Goal: Communication & Community: Answer question/provide support

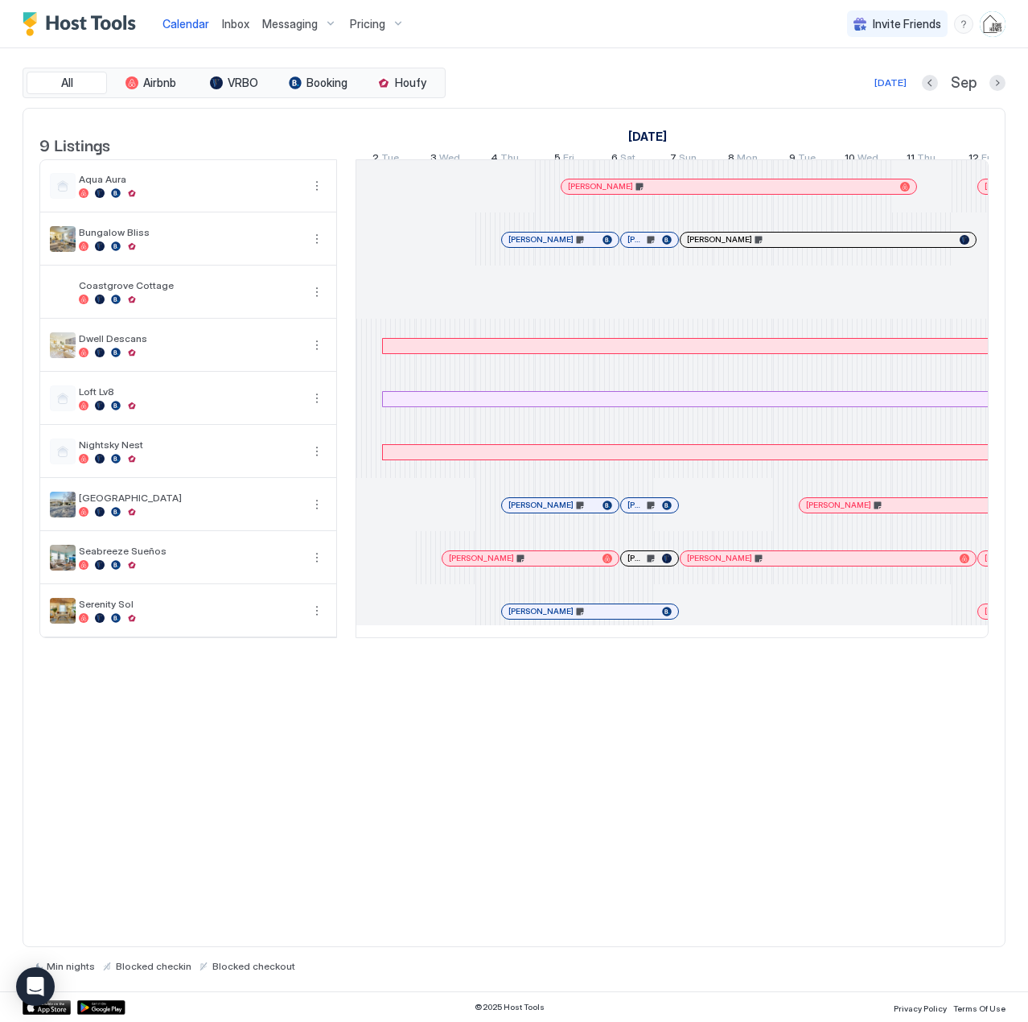
scroll to position [0, 894]
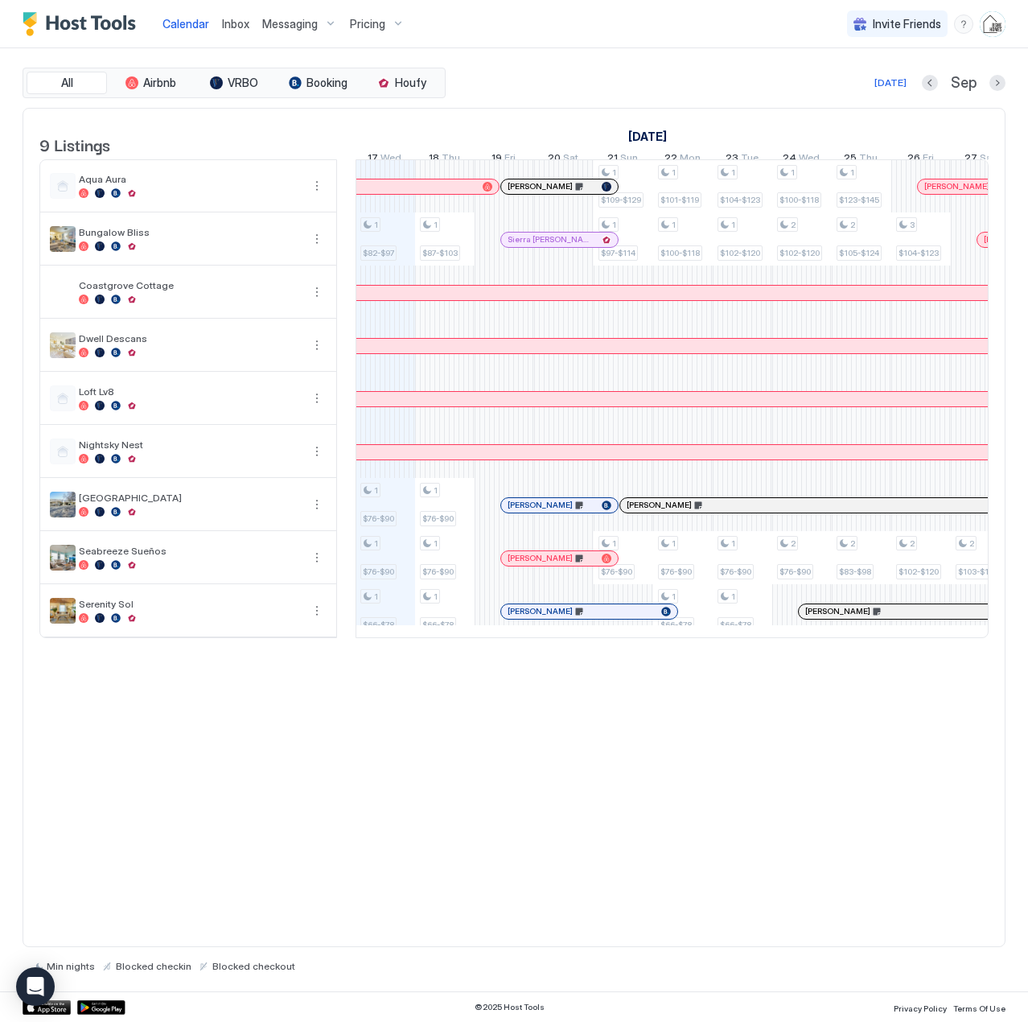
click at [239, 27] on span "Inbox" at bounding box center [235, 24] width 27 height 14
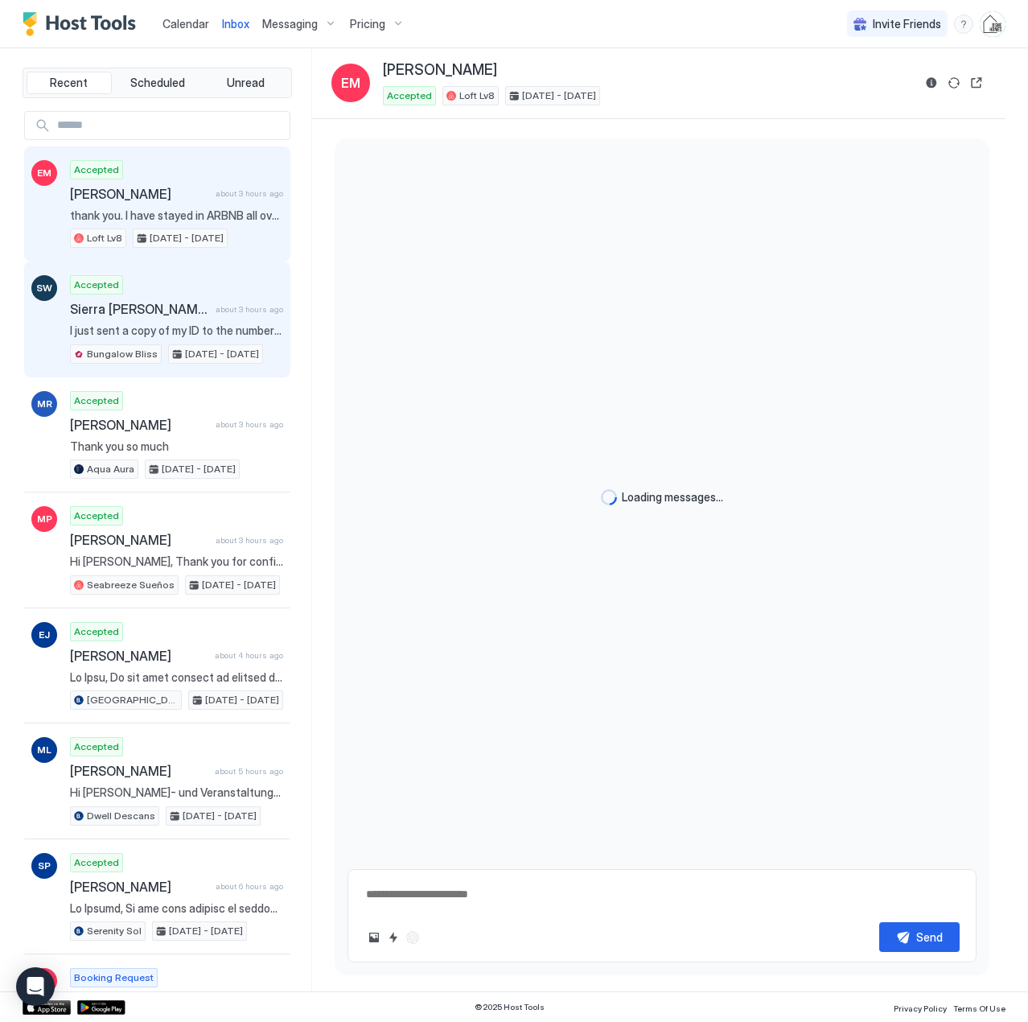
type textarea "*"
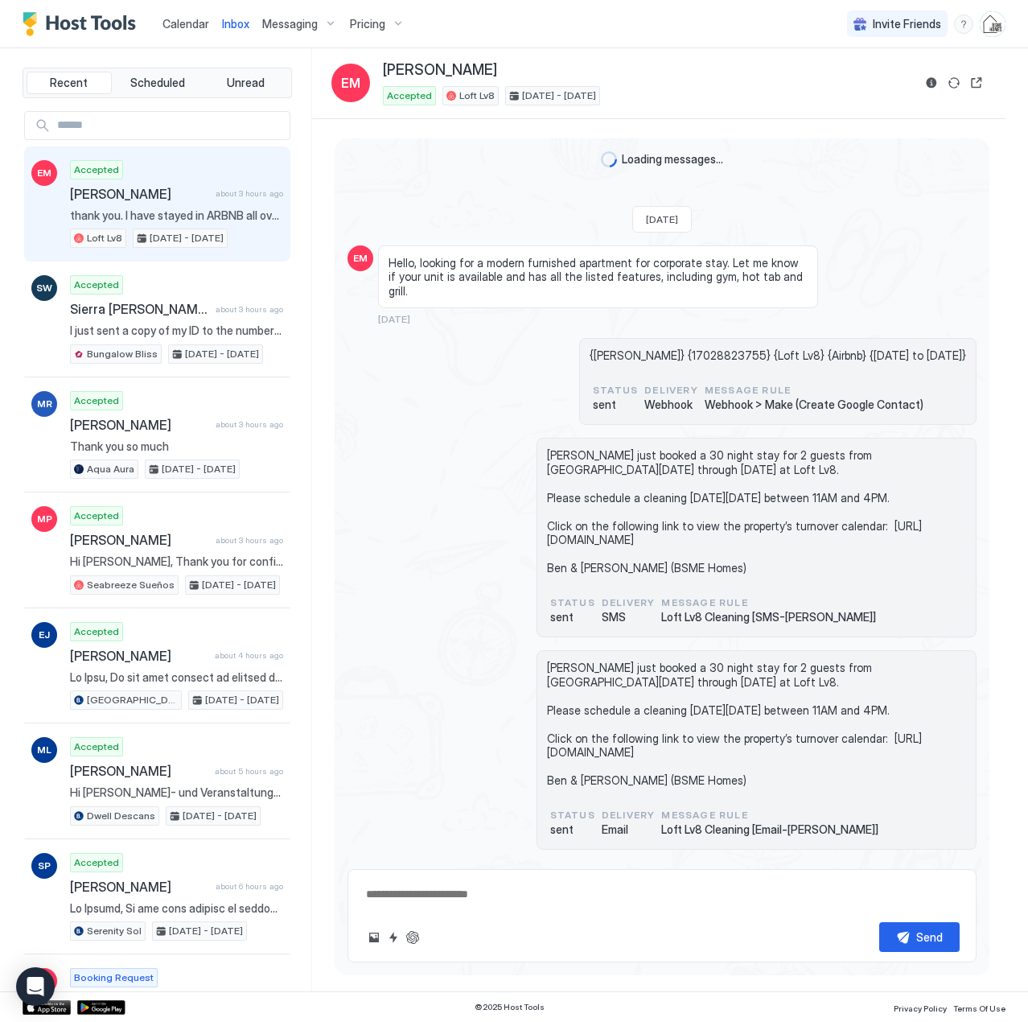
scroll to position [2543, 0]
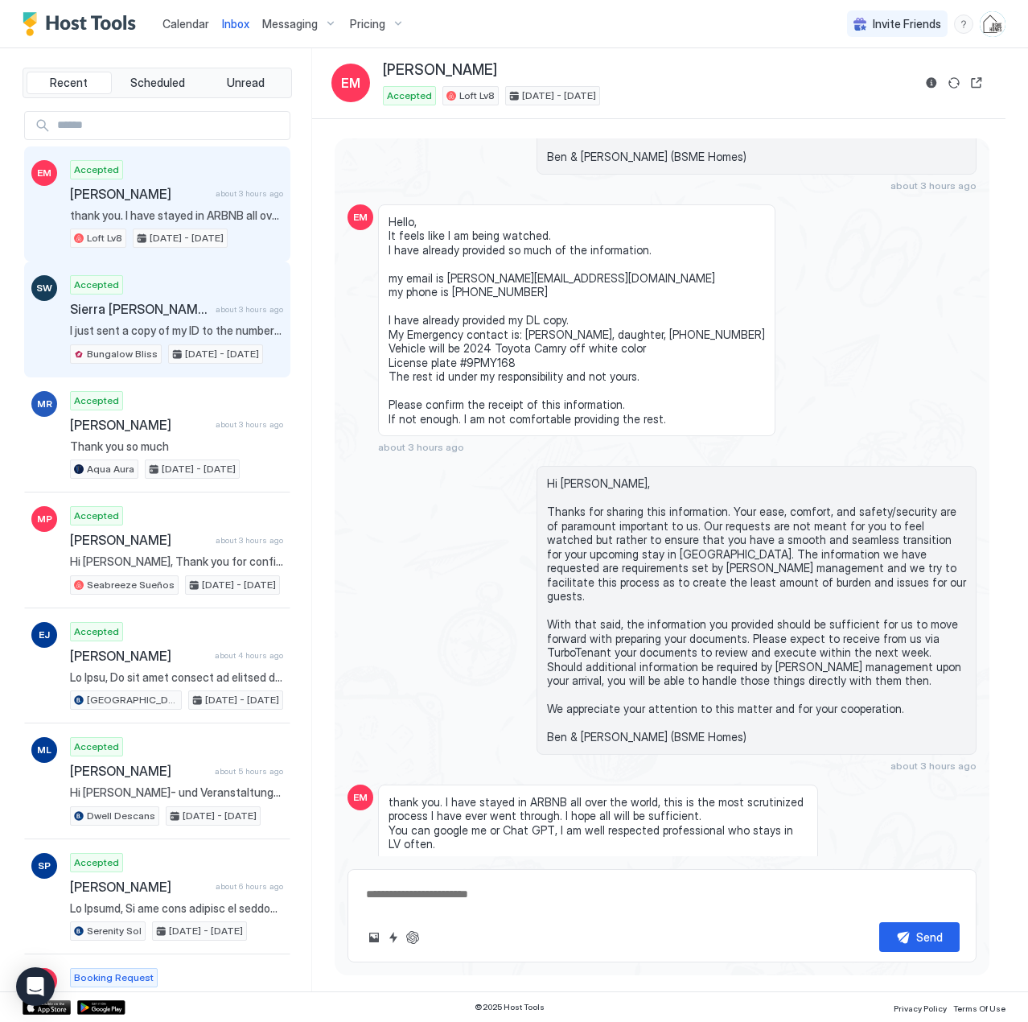
click at [136, 330] on span "I just sent a copy of my ID to the number provided." at bounding box center [176, 330] width 213 height 14
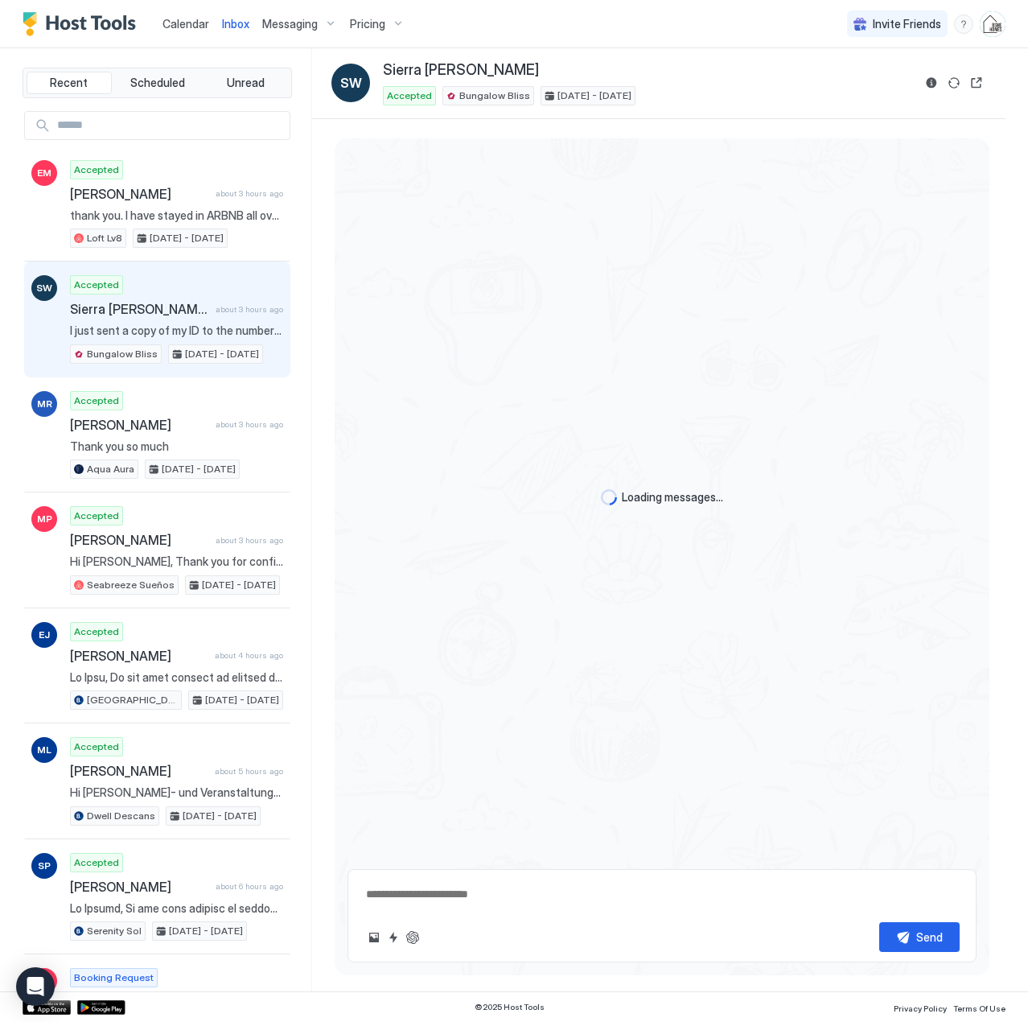
scroll to position [1140, 0]
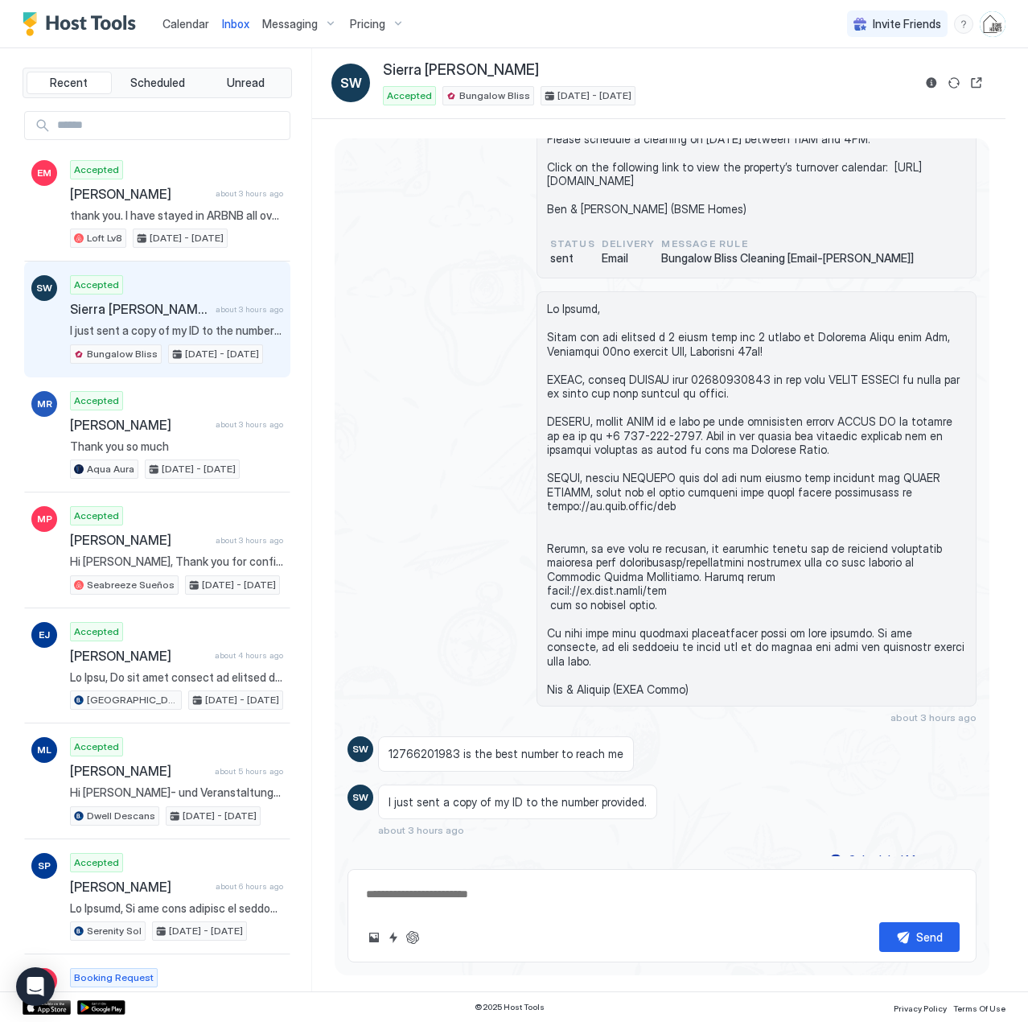
click at [649, 526] on span at bounding box center [756, 499] width 419 height 394
click at [632, 527] on span at bounding box center [756, 499] width 419 height 394
drag, startPoint x: 675, startPoint y: 507, endPoint x: 544, endPoint y: 510, distance: 131.2
click at [547, 510] on span at bounding box center [756, 499] width 419 height 394
copy span "[URL][DOMAIN_NAME]"
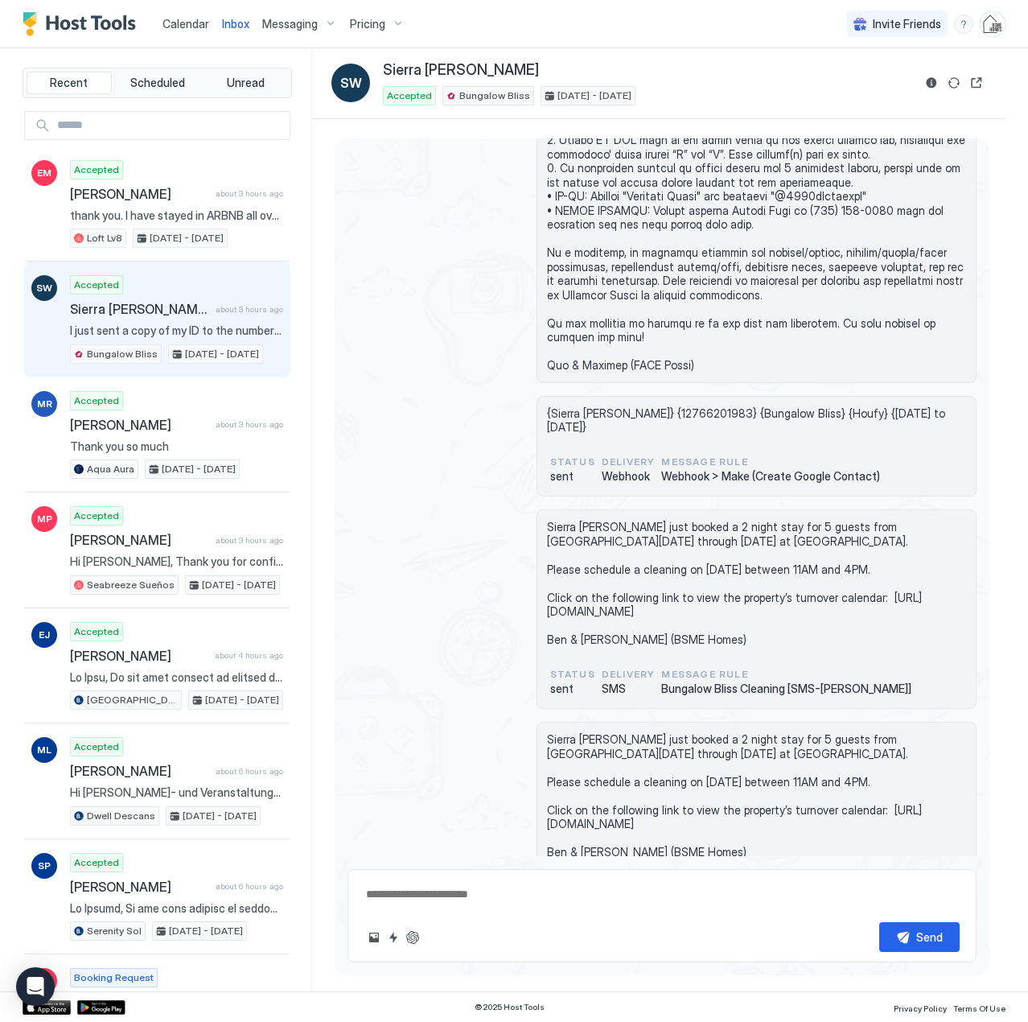
scroll to position [201, 0]
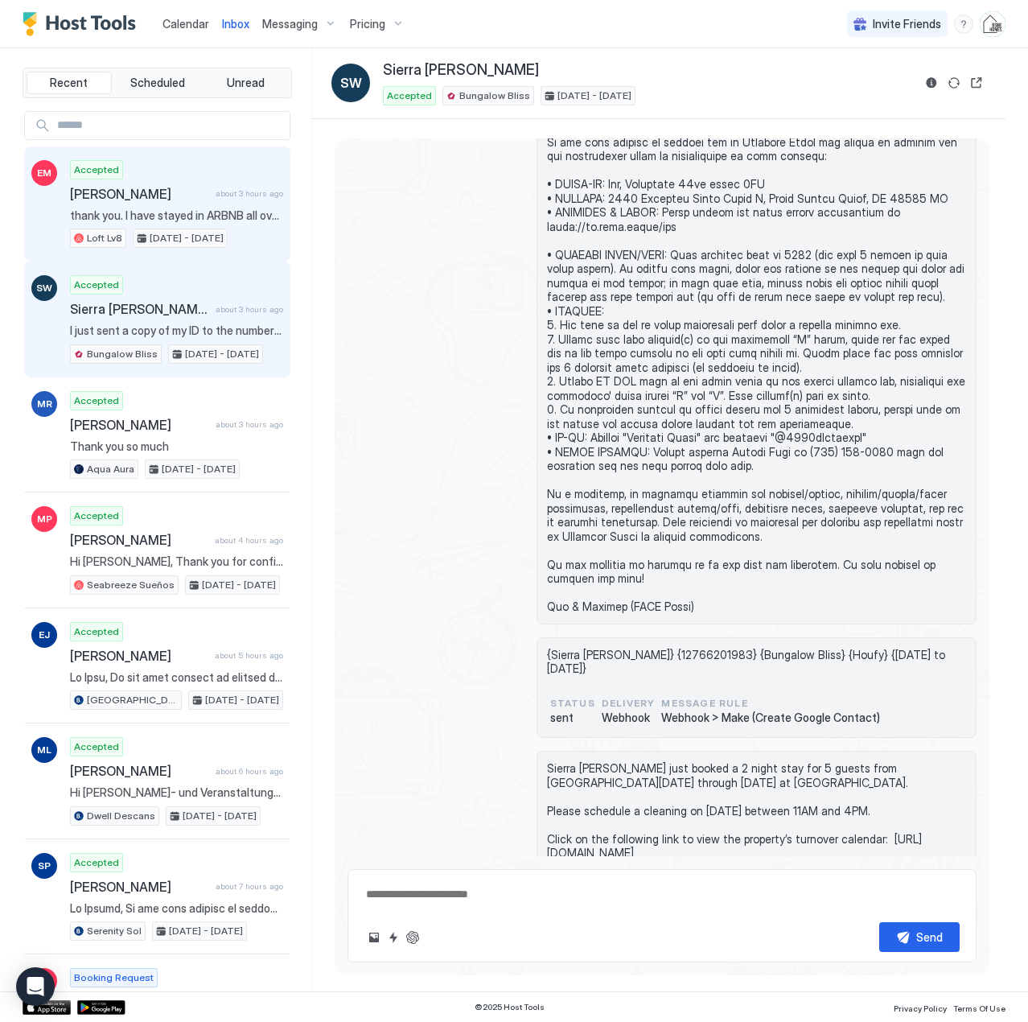
click at [121, 210] on span "thank you. I have stayed in ARBNB all over the world, this is the most scrutini…" at bounding box center [176, 215] width 213 height 14
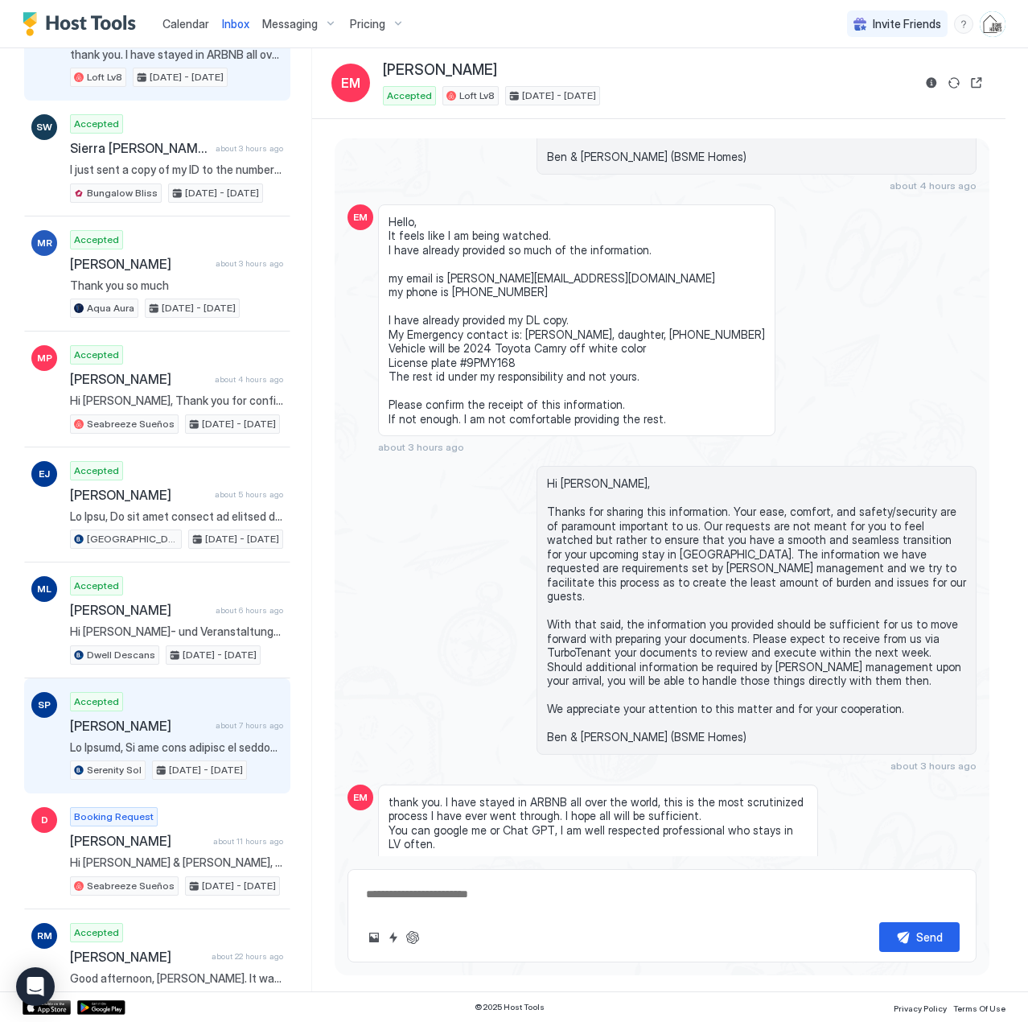
scroll to position [322, 0]
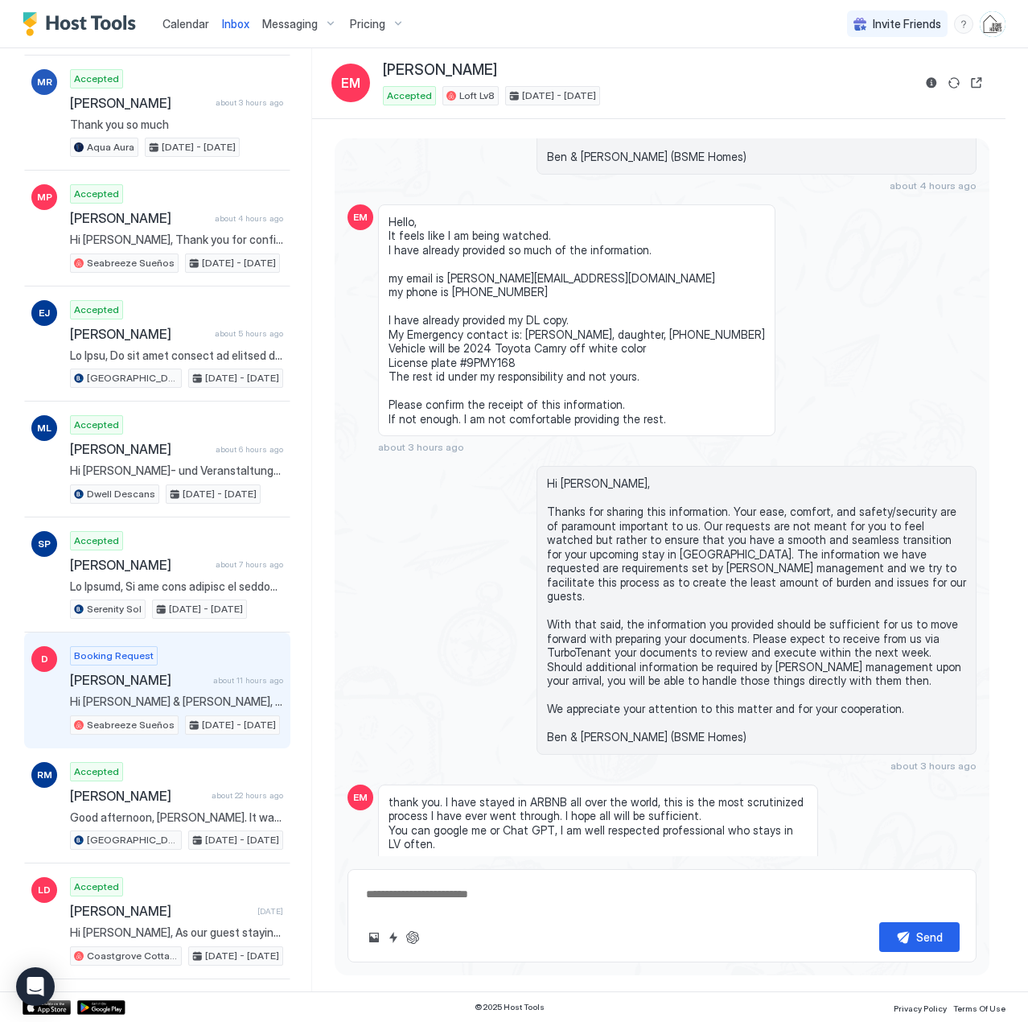
click at [134, 696] on span "Hi [PERSON_NAME] & [PERSON_NAME], me and my friends are planning on spending so…" at bounding box center [176, 701] width 213 height 14
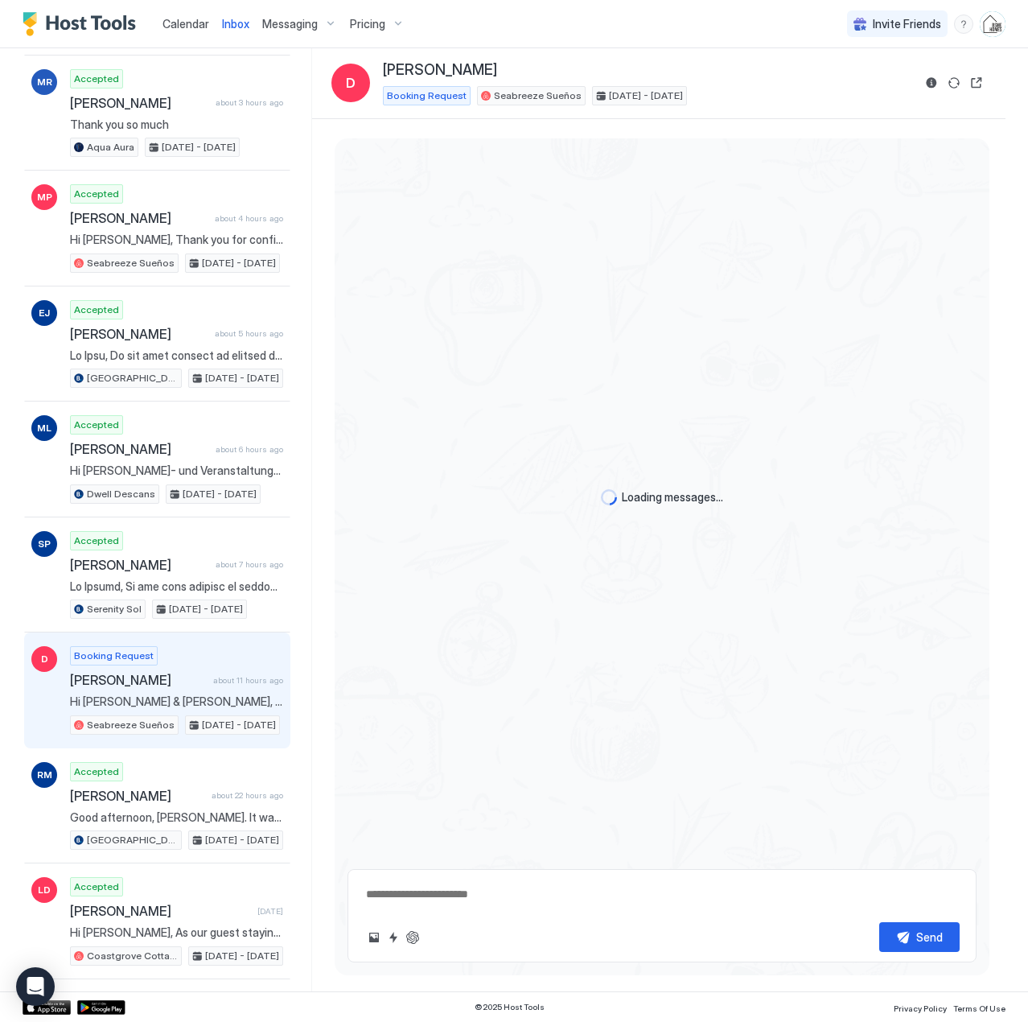
scroll to position [31, 0]
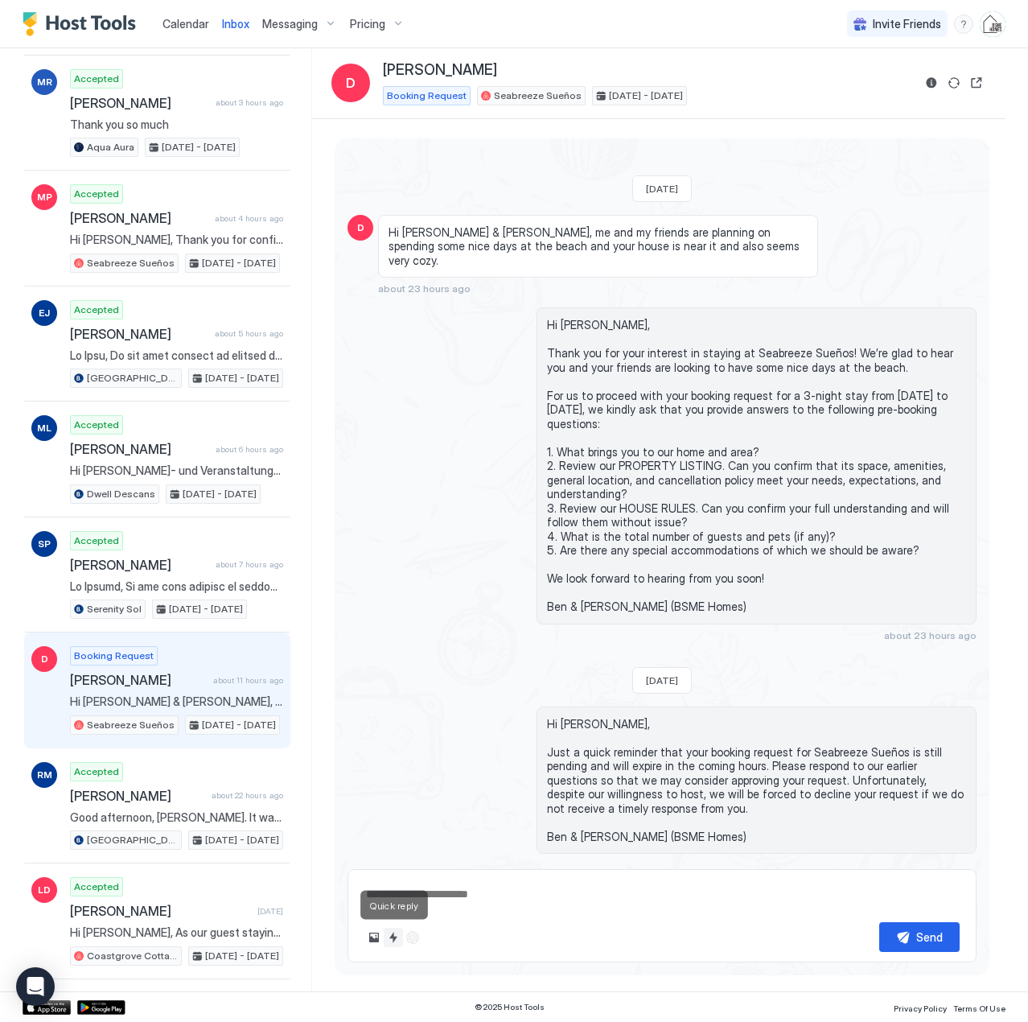
click at [394, 937] on button "Quick reply" at bounding box center [393, 937] width 19 height 19
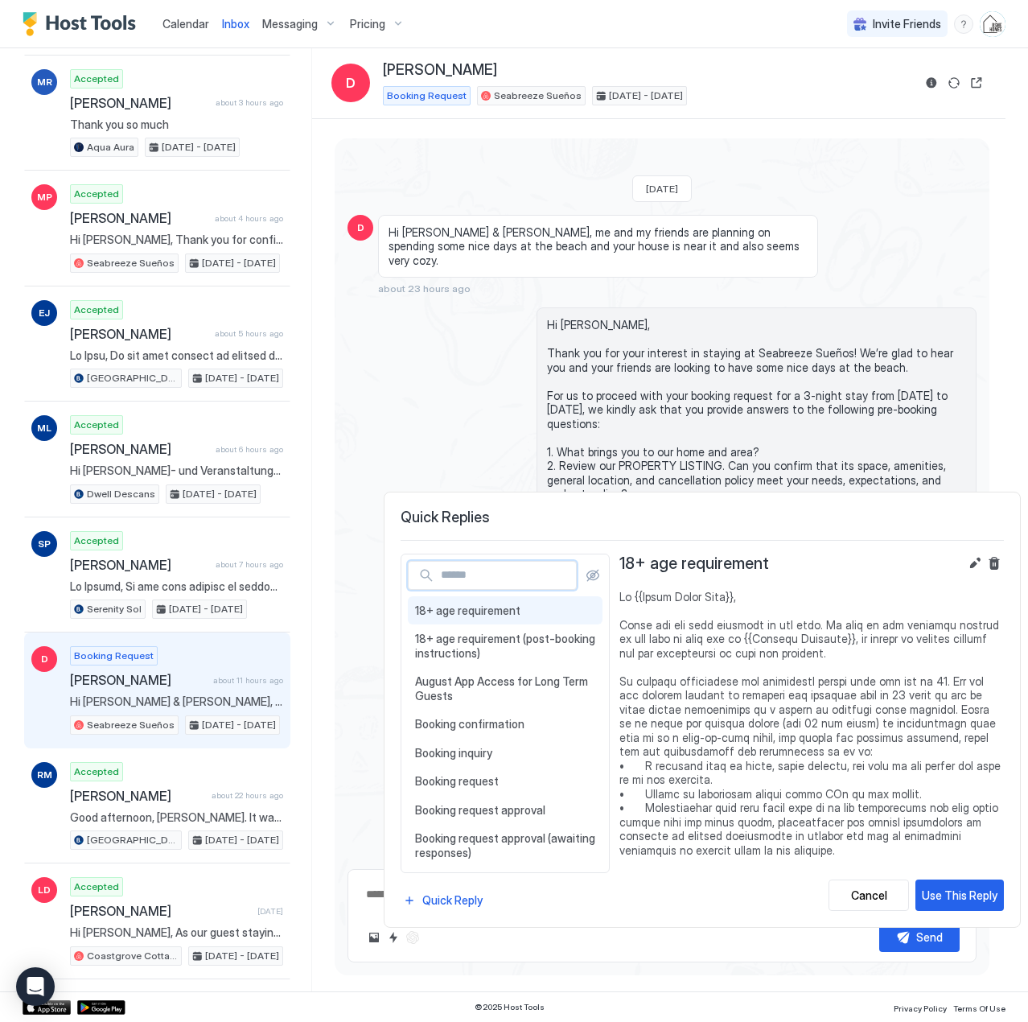
click at [476, 578] on input "Input Field" at bounding box center [506, 575] width 142 height 27
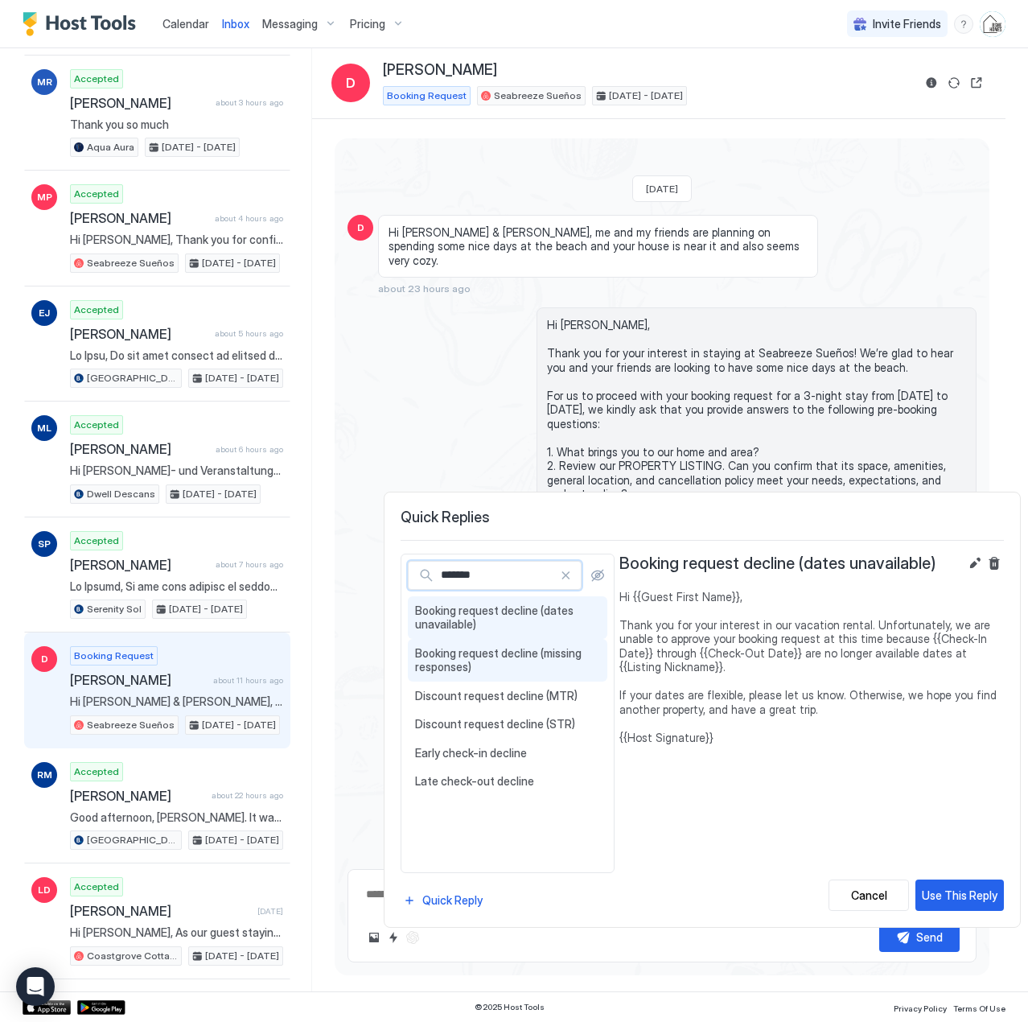
type input "*******"
click at [475, 646] on span "Booking request decline (missing responses)" at bounding box center [507, 660] width 185 height 28
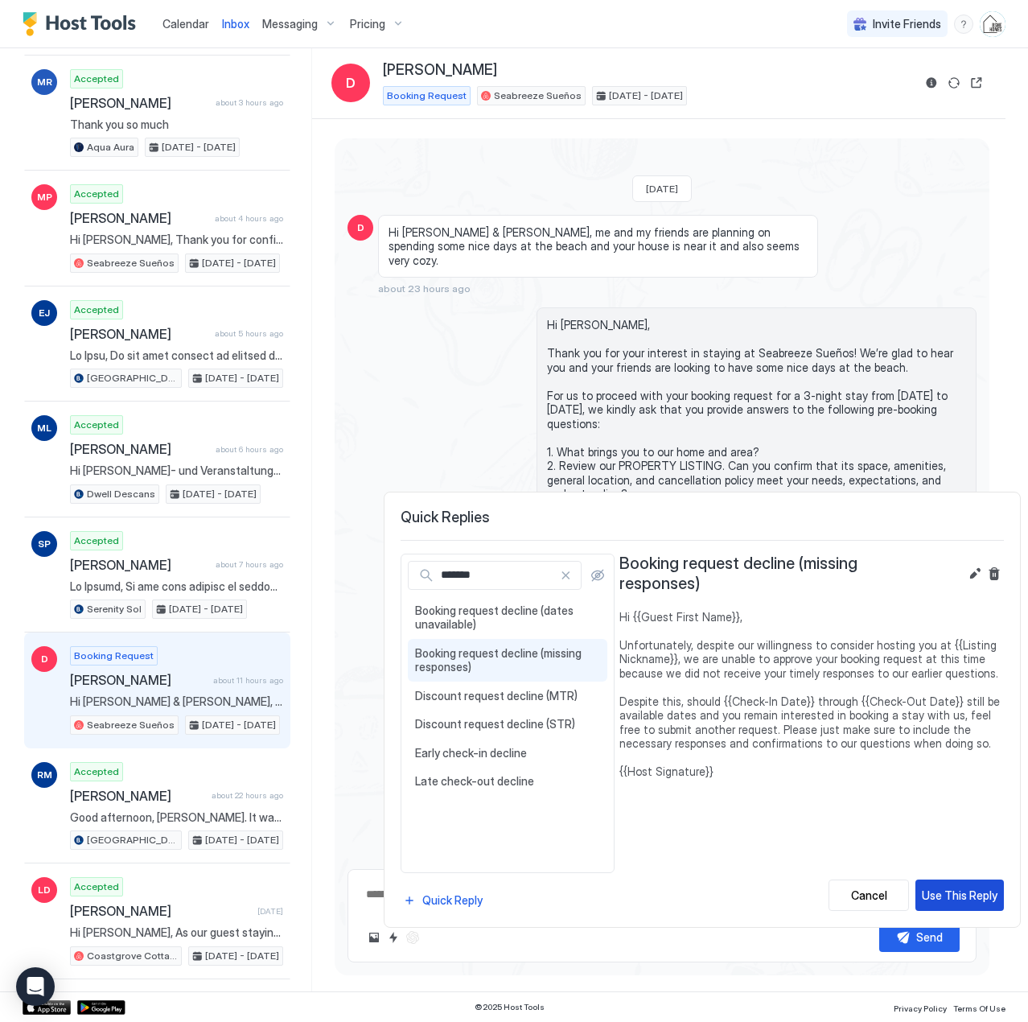
click at [959, 896] on div "Use This Reply" at bounding box center [960, 895] width 76 height 17
type textarea "**********"
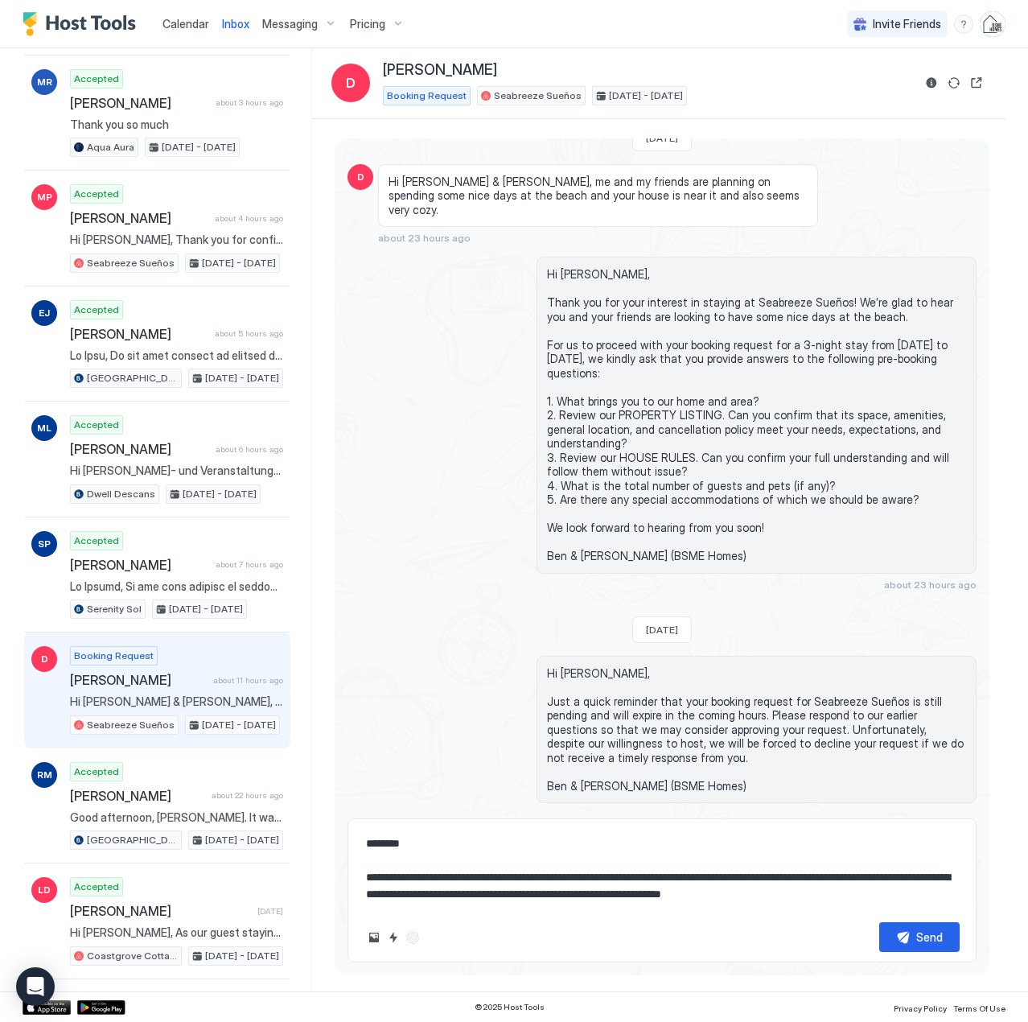
click at [480, 854] on textarea "**********" at bounding box center [662, 869] width 595 height 80
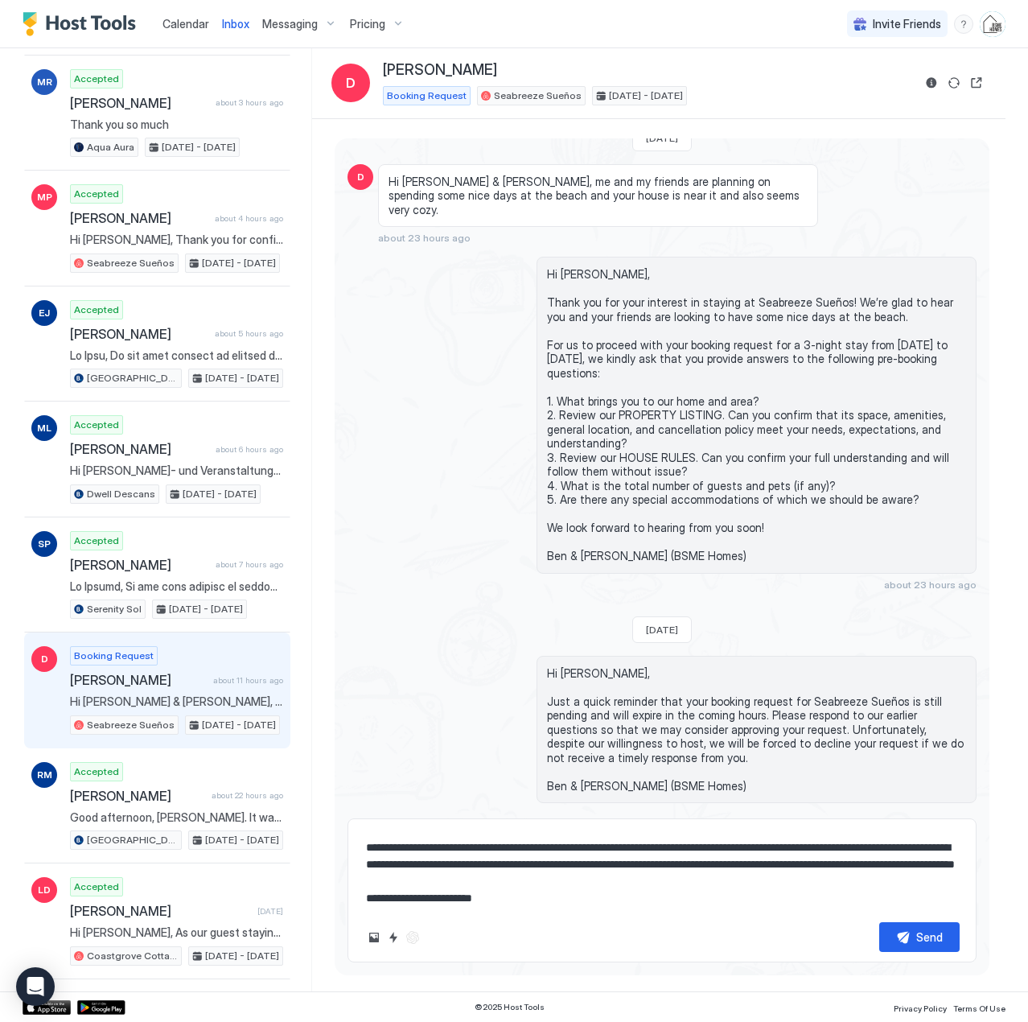
scroll to position [101, 0]
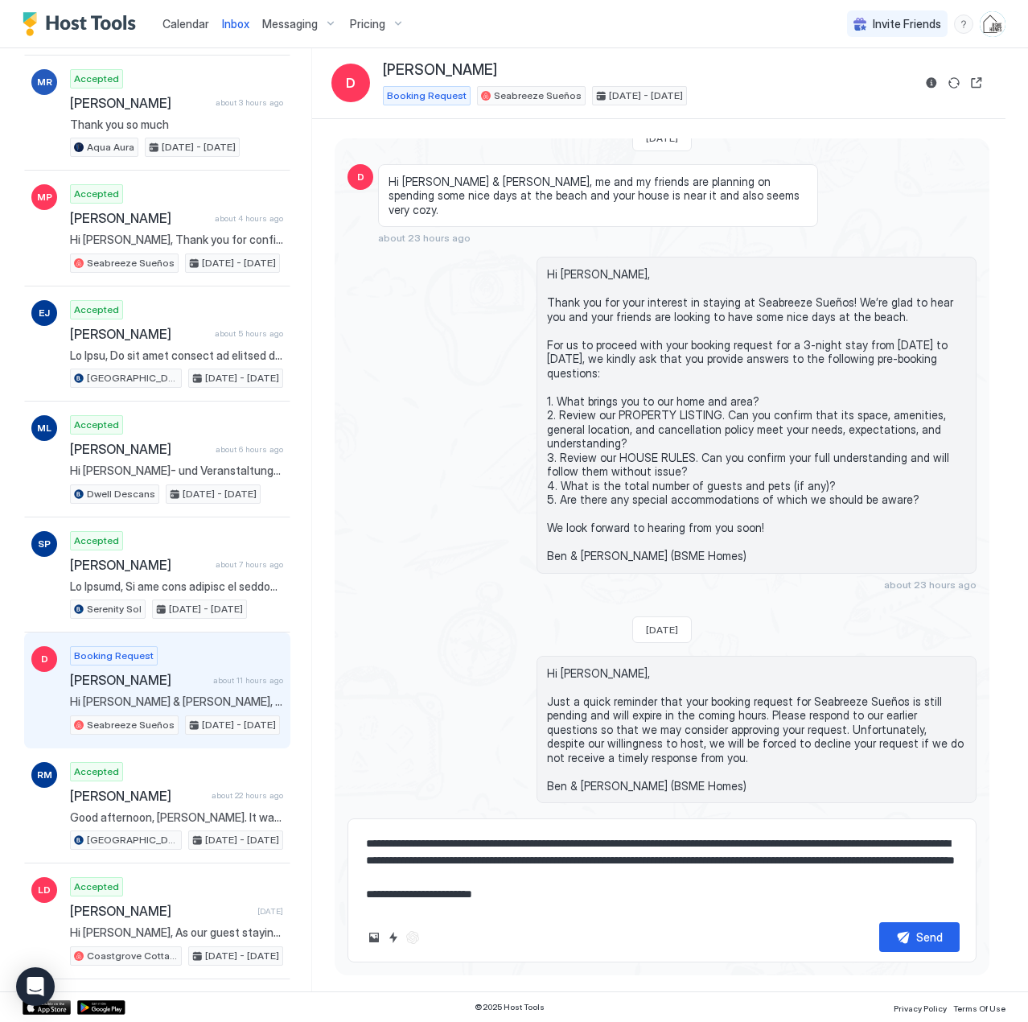
click at [406, 848] on textarea "**********" at bounding box center [662, 869] width 595 height 80
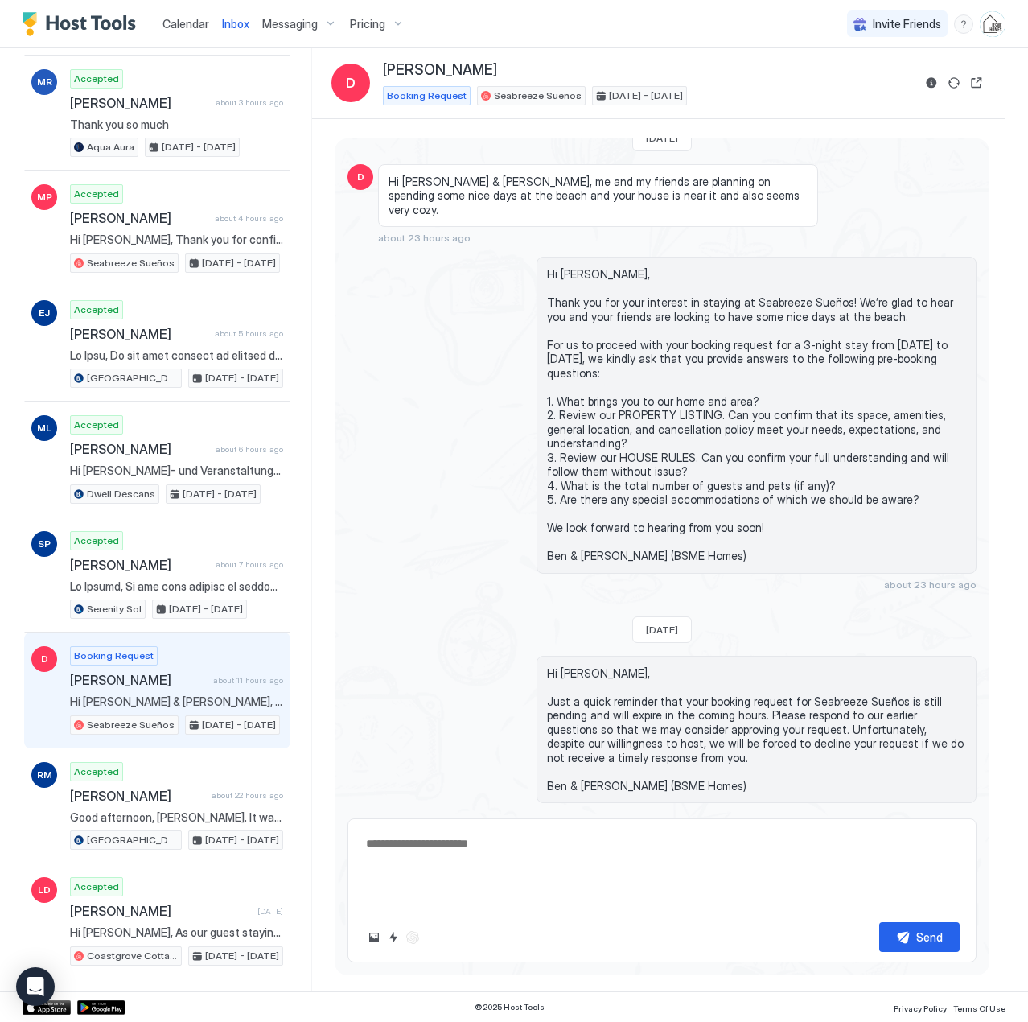
scroll to position [31, 0]
